Goal: Find specific page/section: Find specific page/section

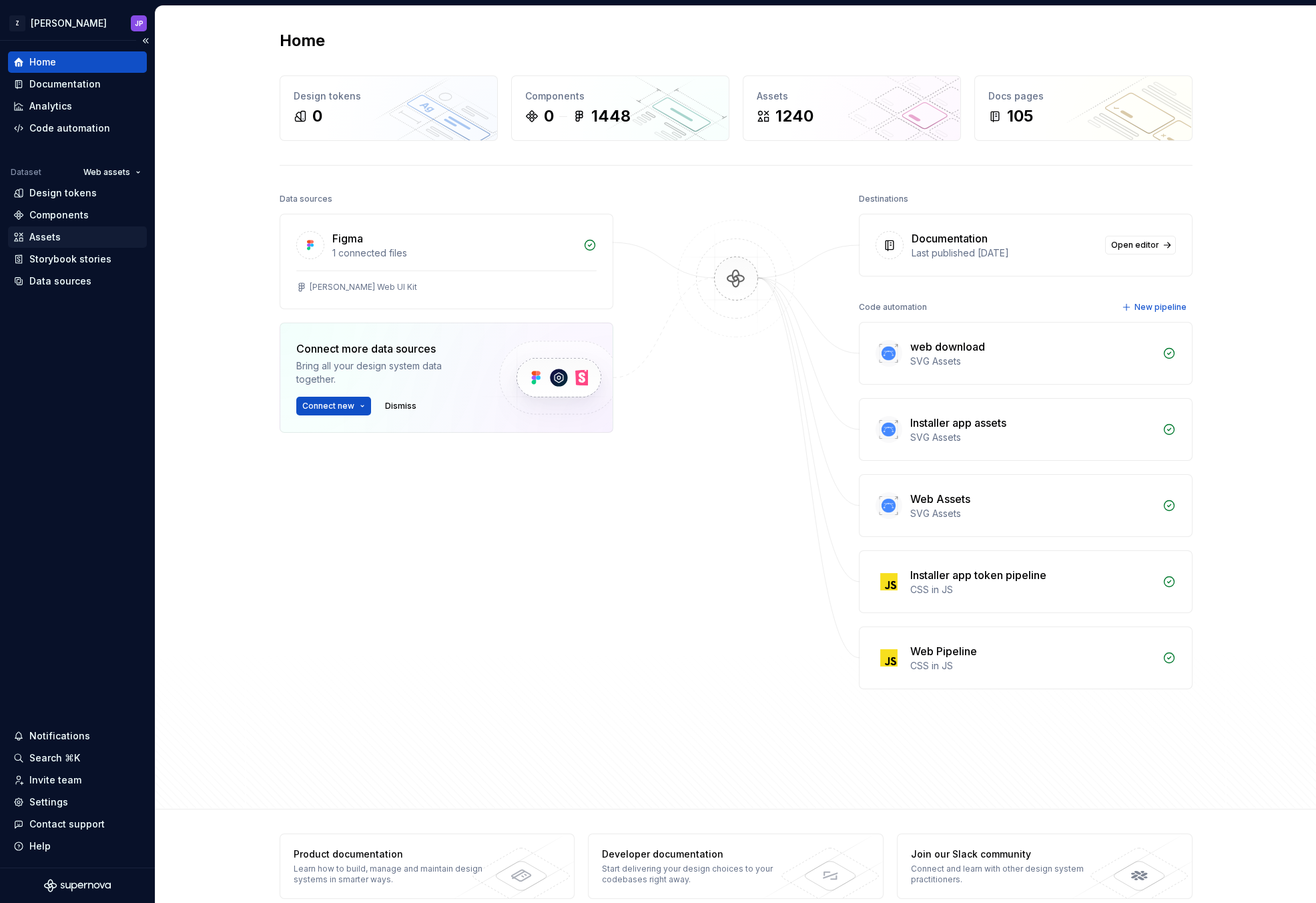
click at [81, 235] on div "Assets" at bounding box center [77, 236] width 129 height 13
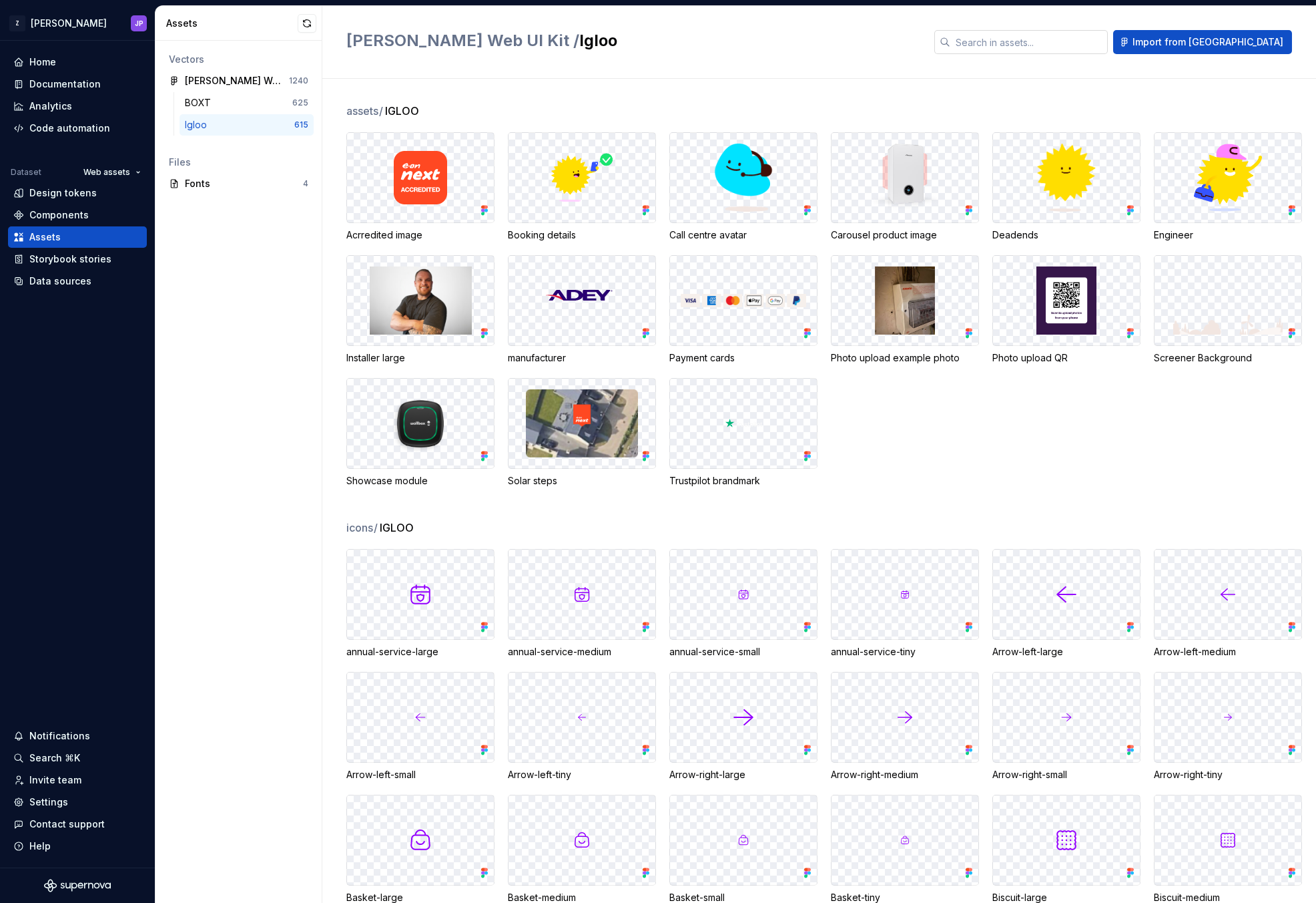
click at [1084, 50] on input "text" at bounding box center [1029, 42] width 157 height 24
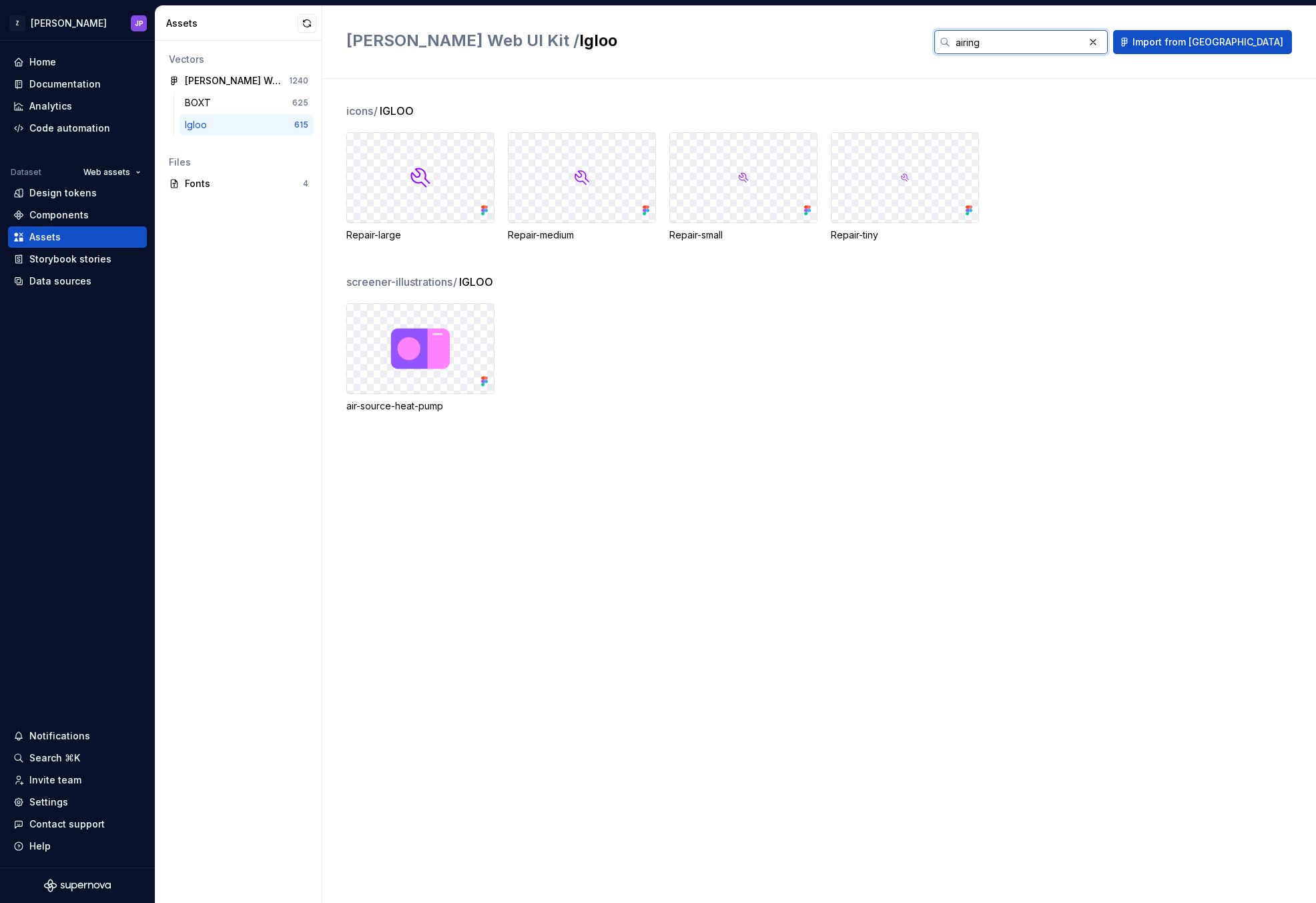
type input "airing"
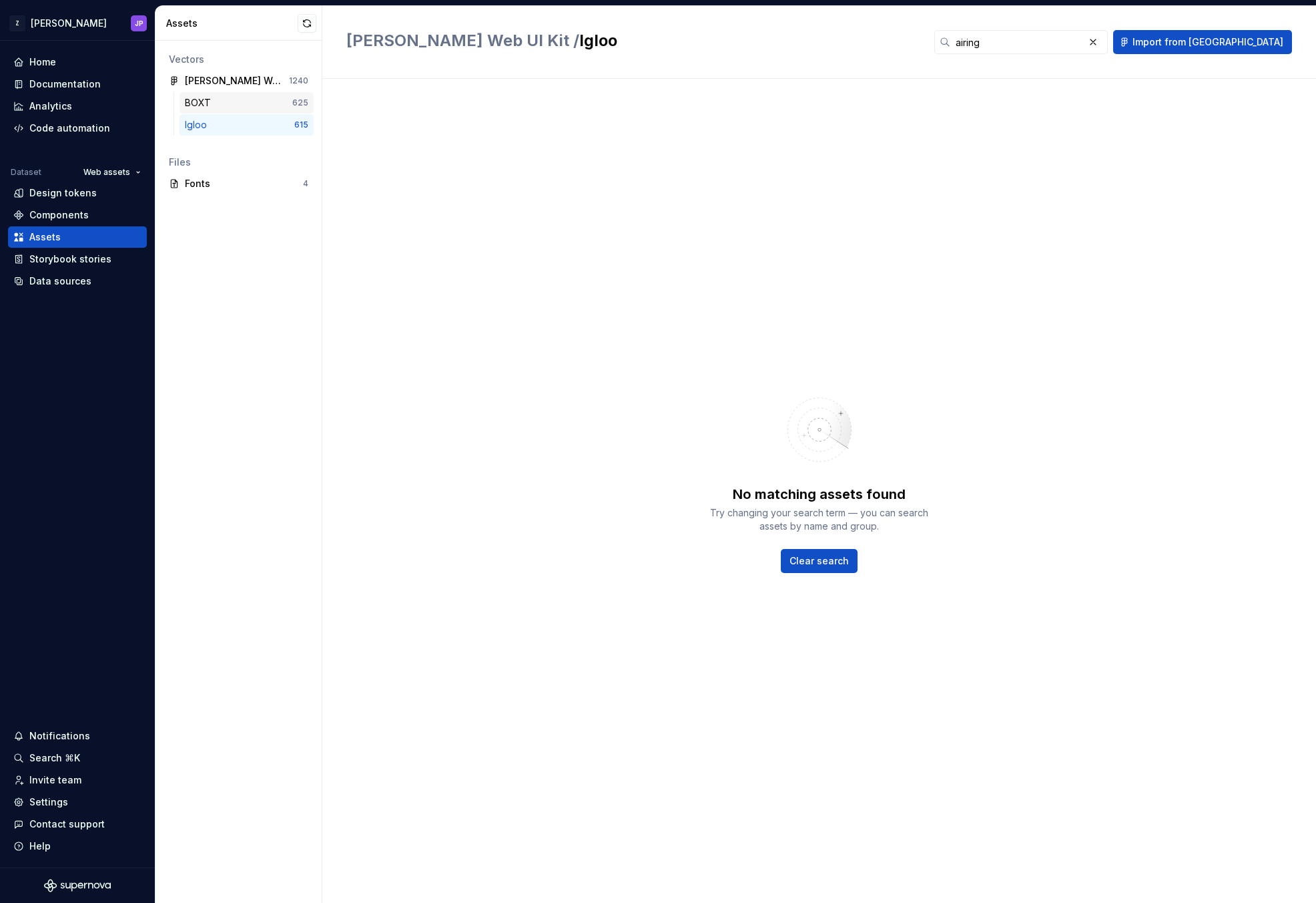
click at [251, 109] on div "BOXT" at bounding box center [238, 102] width 108 height 13
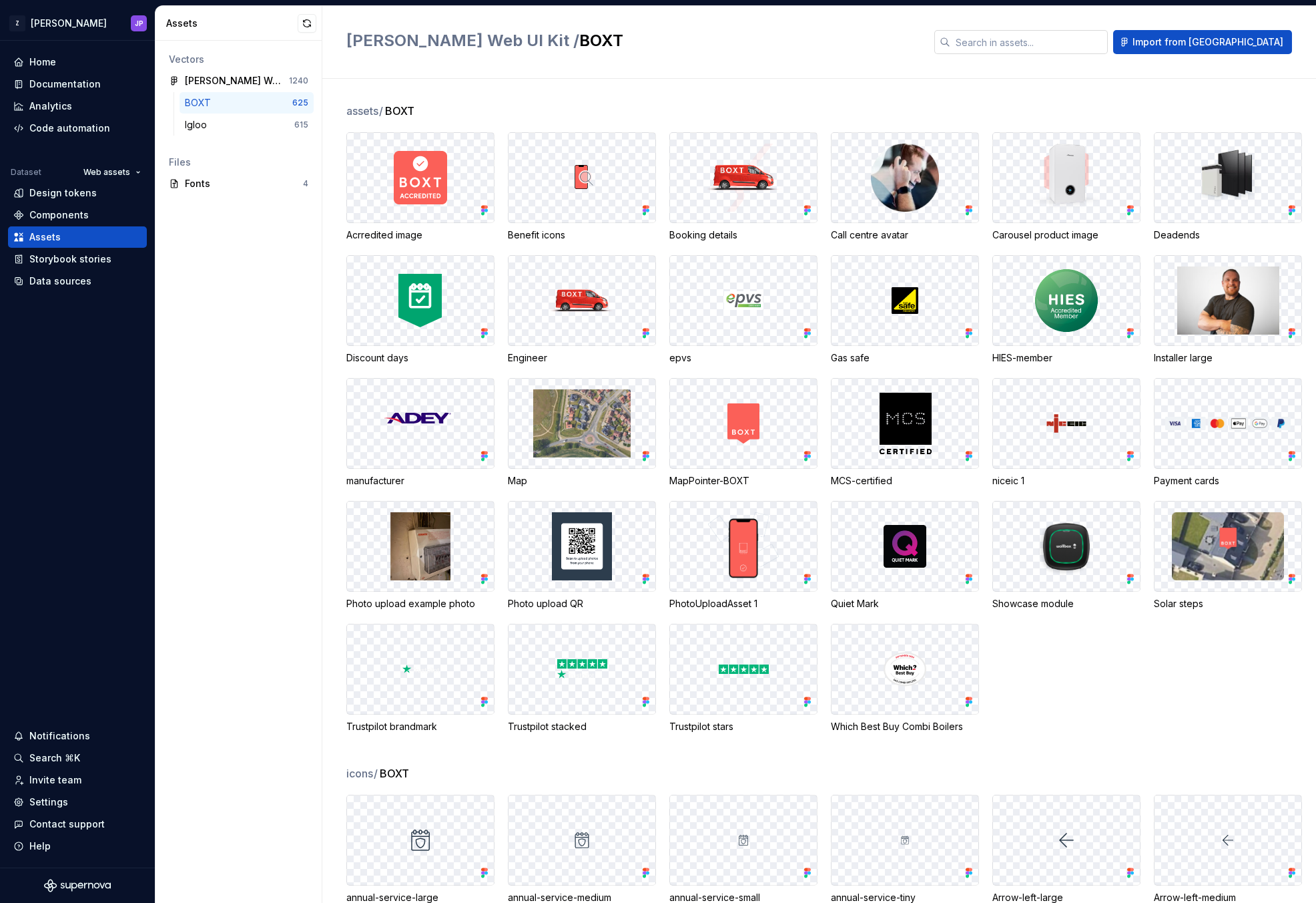
click at [1030, 46] on input "text" at bounding box center [1029, 42] width 157 height 24
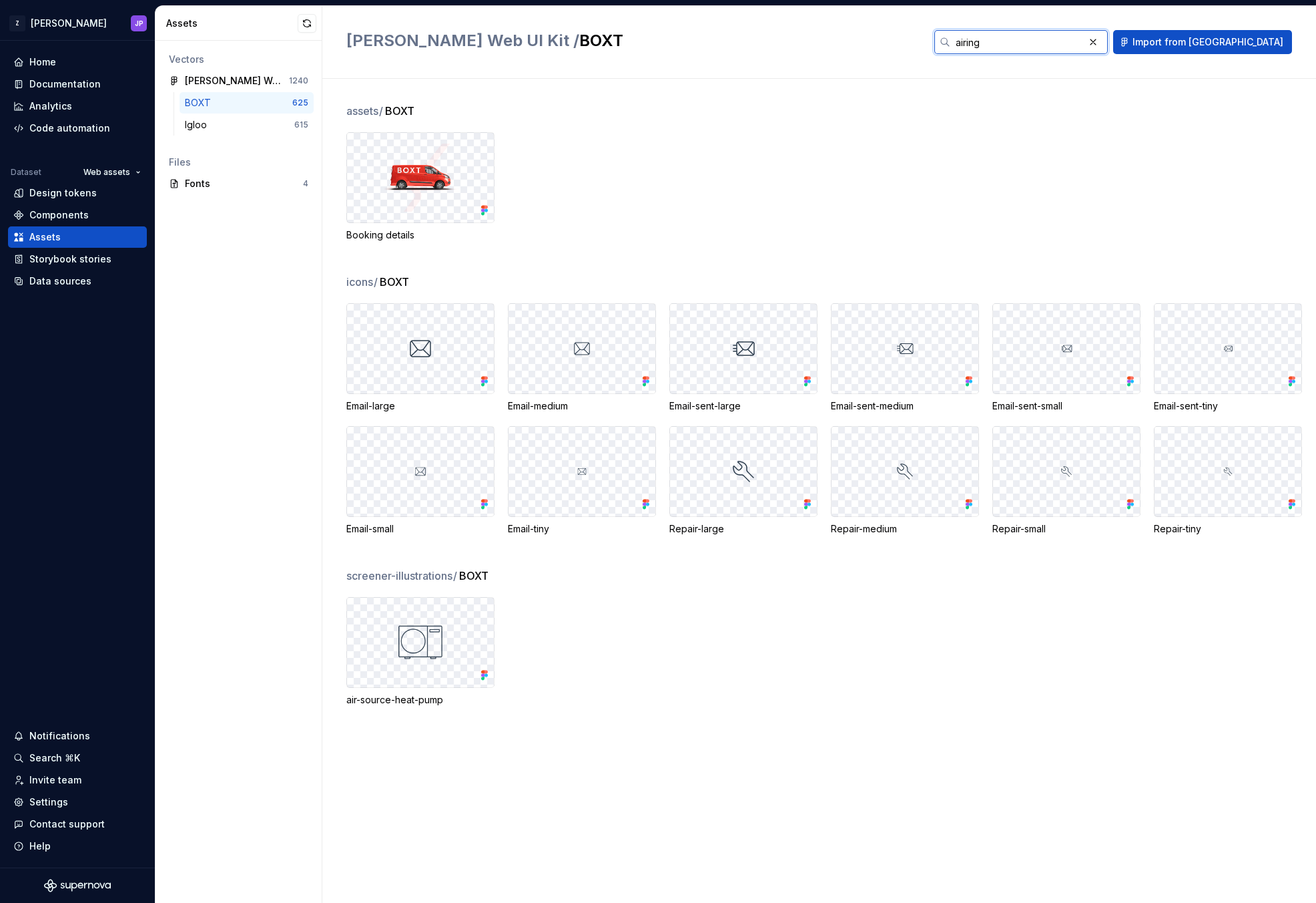
type input "airing"
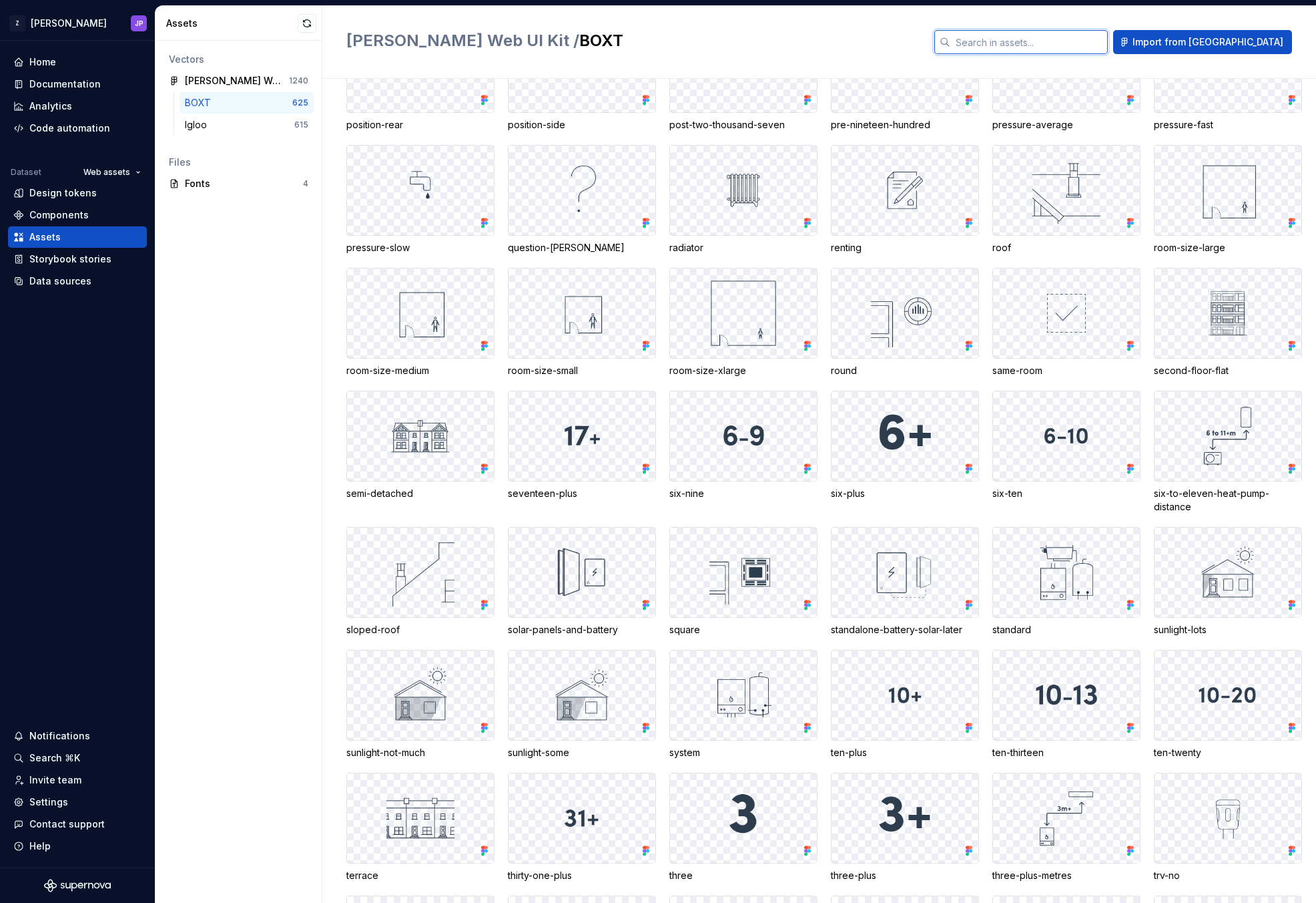
scroll to position [11535, 0]
